Goal: Task Accomplishment & Management: Manage account settings

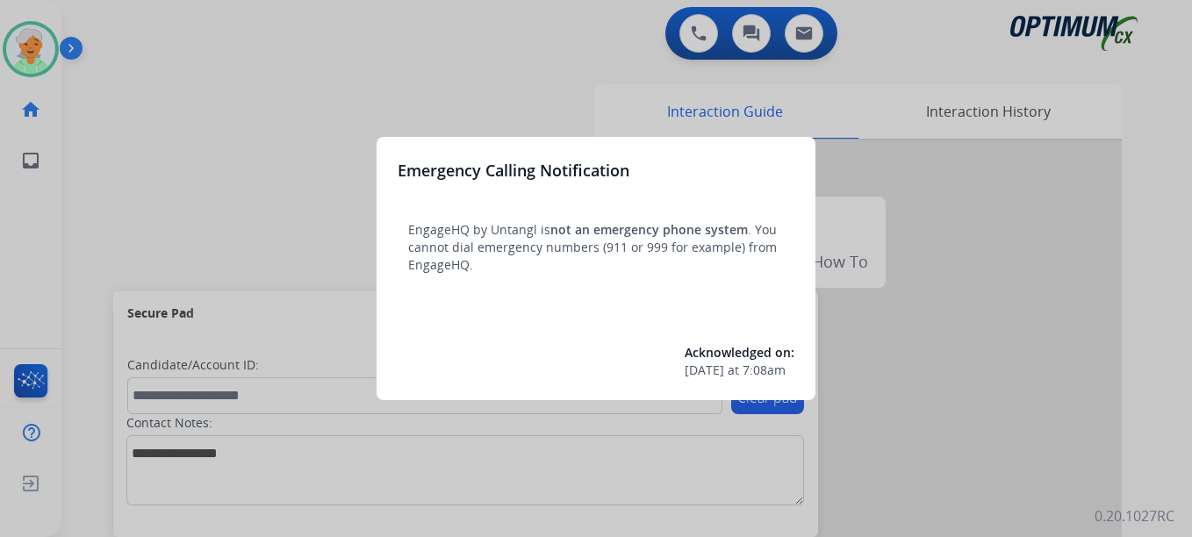
click at [44, 45] on div at bounding box center [596, 268] width 1192 height 537
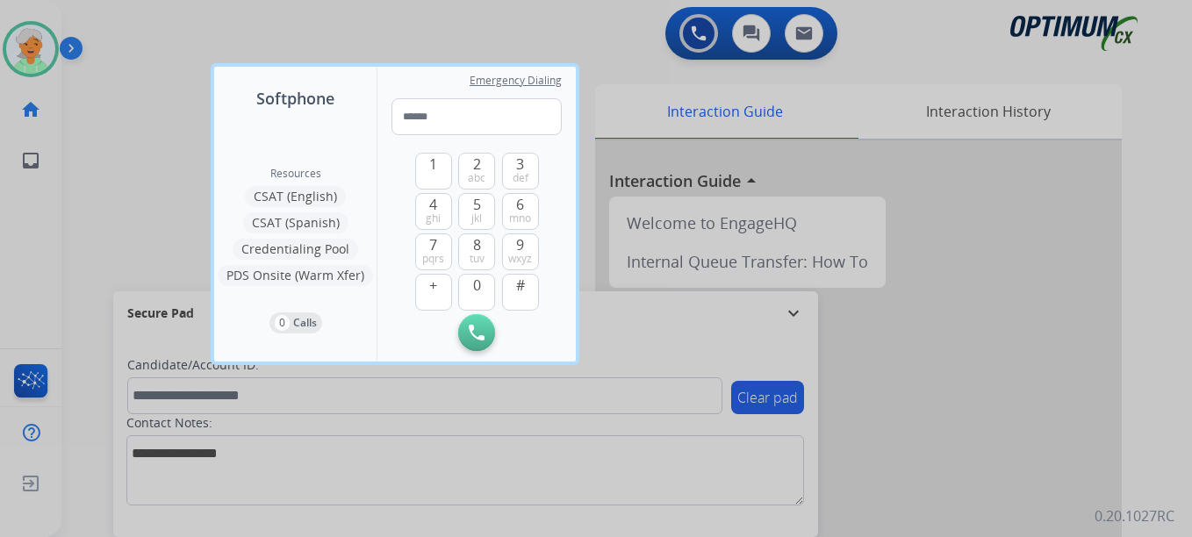
click at [42, 52] on div at bounding box center [596, 268] width 1192 height 537
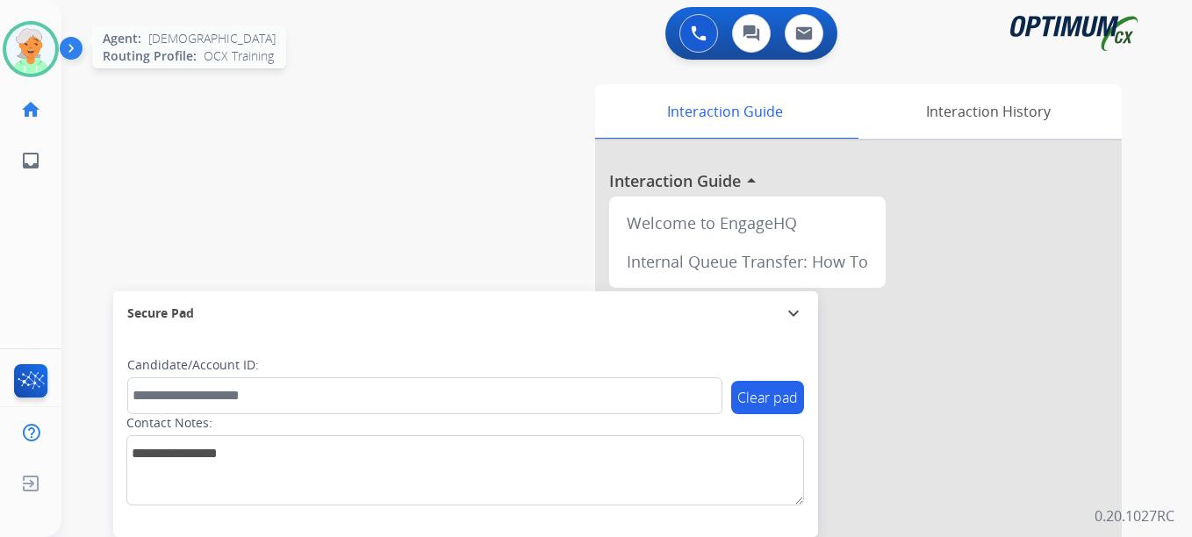
click at [41, 53] on img at bounding box center [30, 49] width 49 height 49
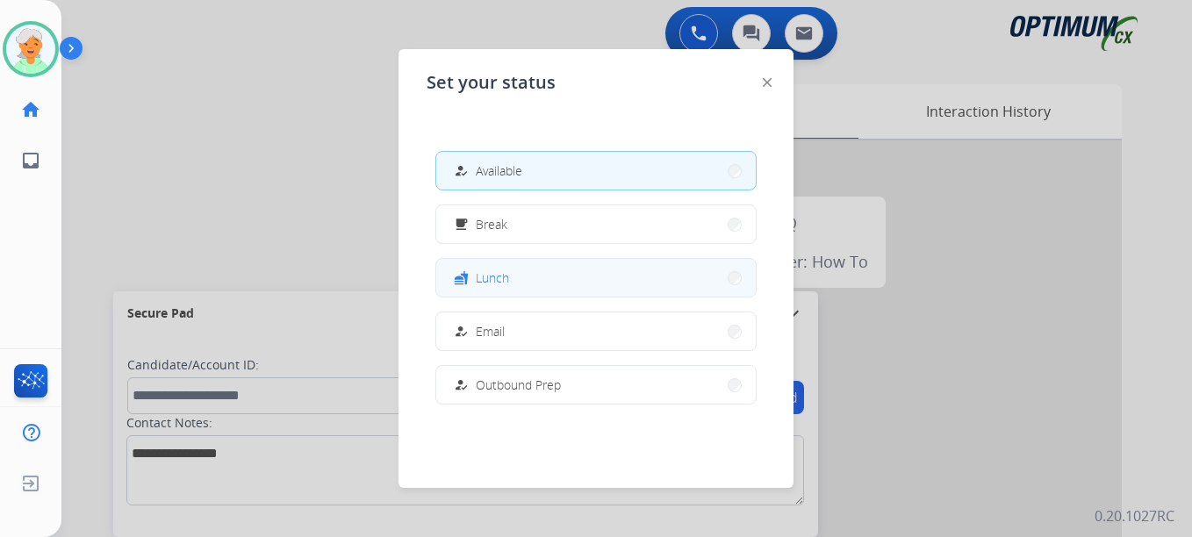
click at [484, 287] on div "fastfood Lunch" at bounding box center [479, 278] width 59 height 21
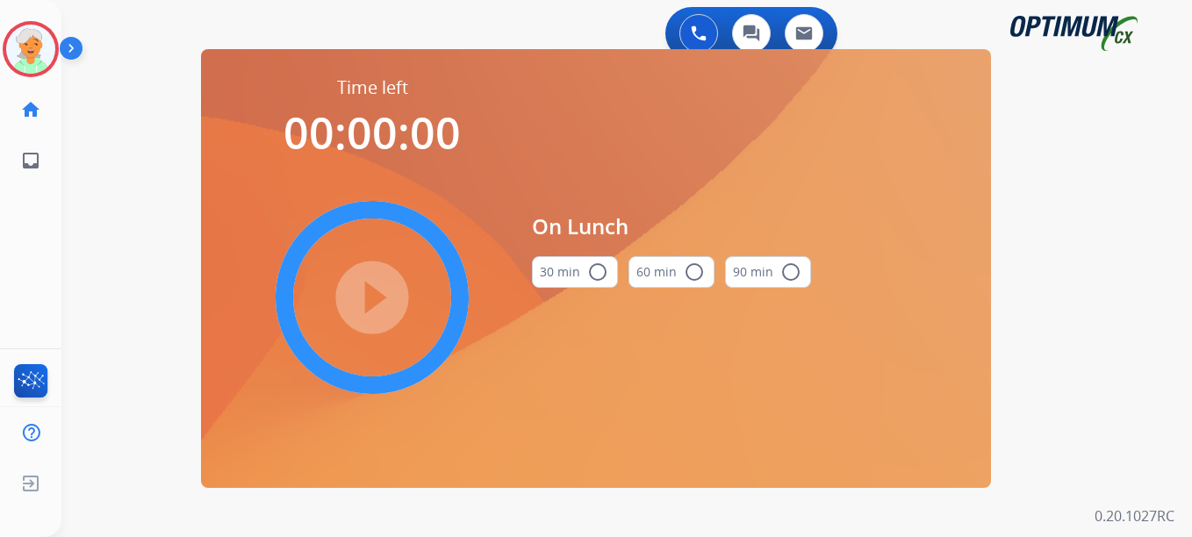
click at [601, 266] on mat-icon "radio_button_unchecked" at bounding box center [597, 272] width 21 height 21
click at [362, 298] on mat-icon "play_circle_filled" at bounding box center [372, 297] width 21 height 21
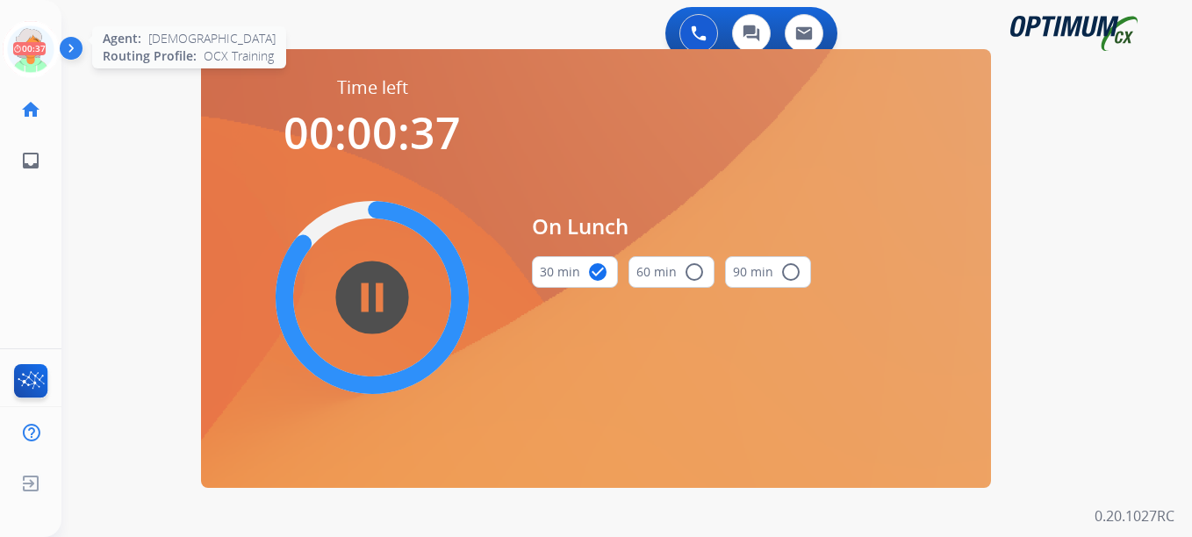
click at [25, 54] on icon at bounding box center [31, 49] width 57 height 57
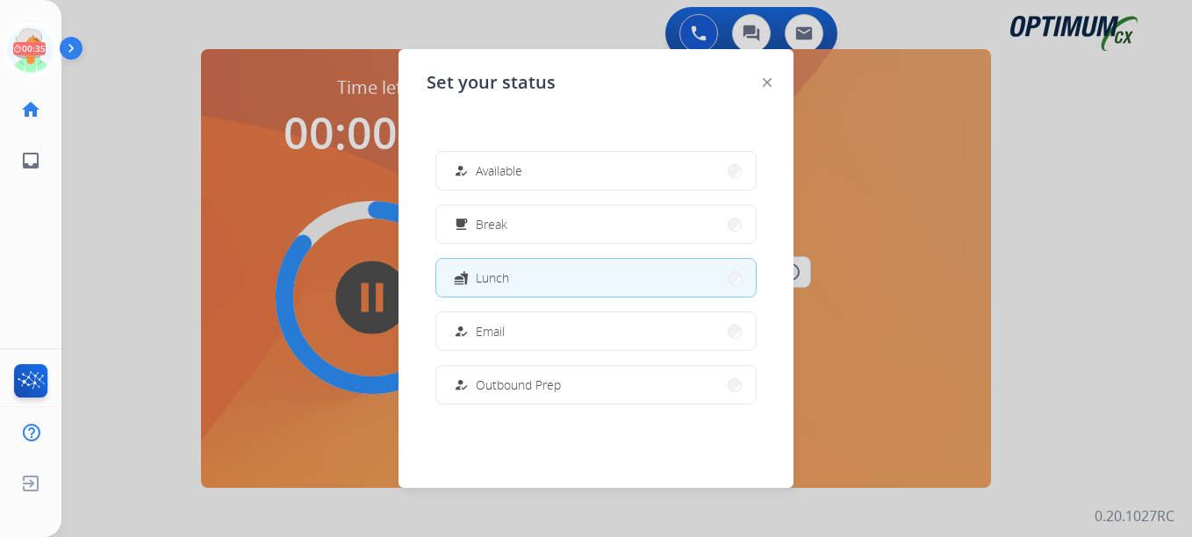
click at [532, 335] on button "how_to_reg Email" at bounding box center [596, 332] width 320 height 38
